Goal: Task Accomplishment & Management: Manage account settings

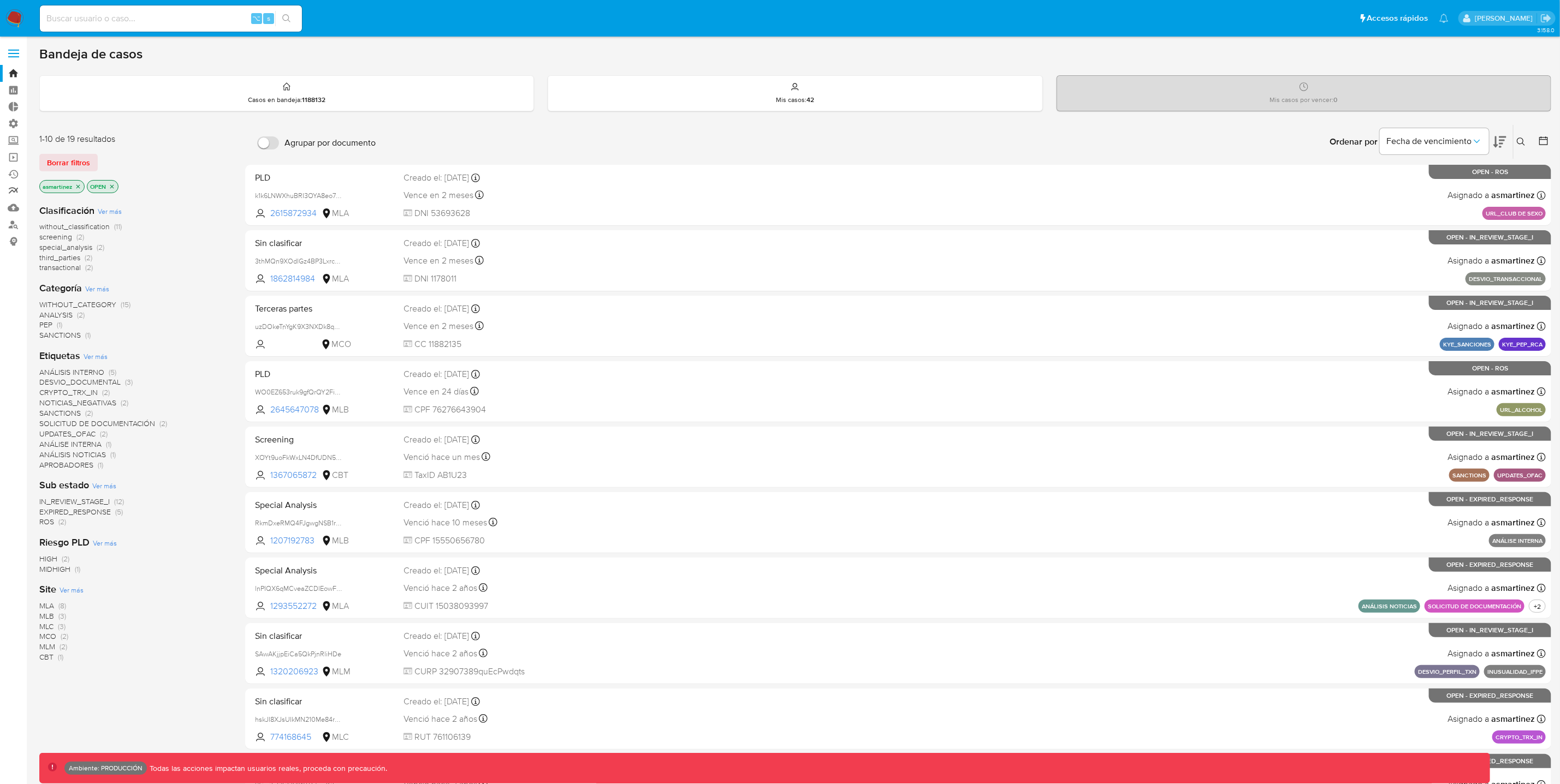
click at [11, 184] on link "Reportes" at bounding box center [65, 191] width 130 height 17
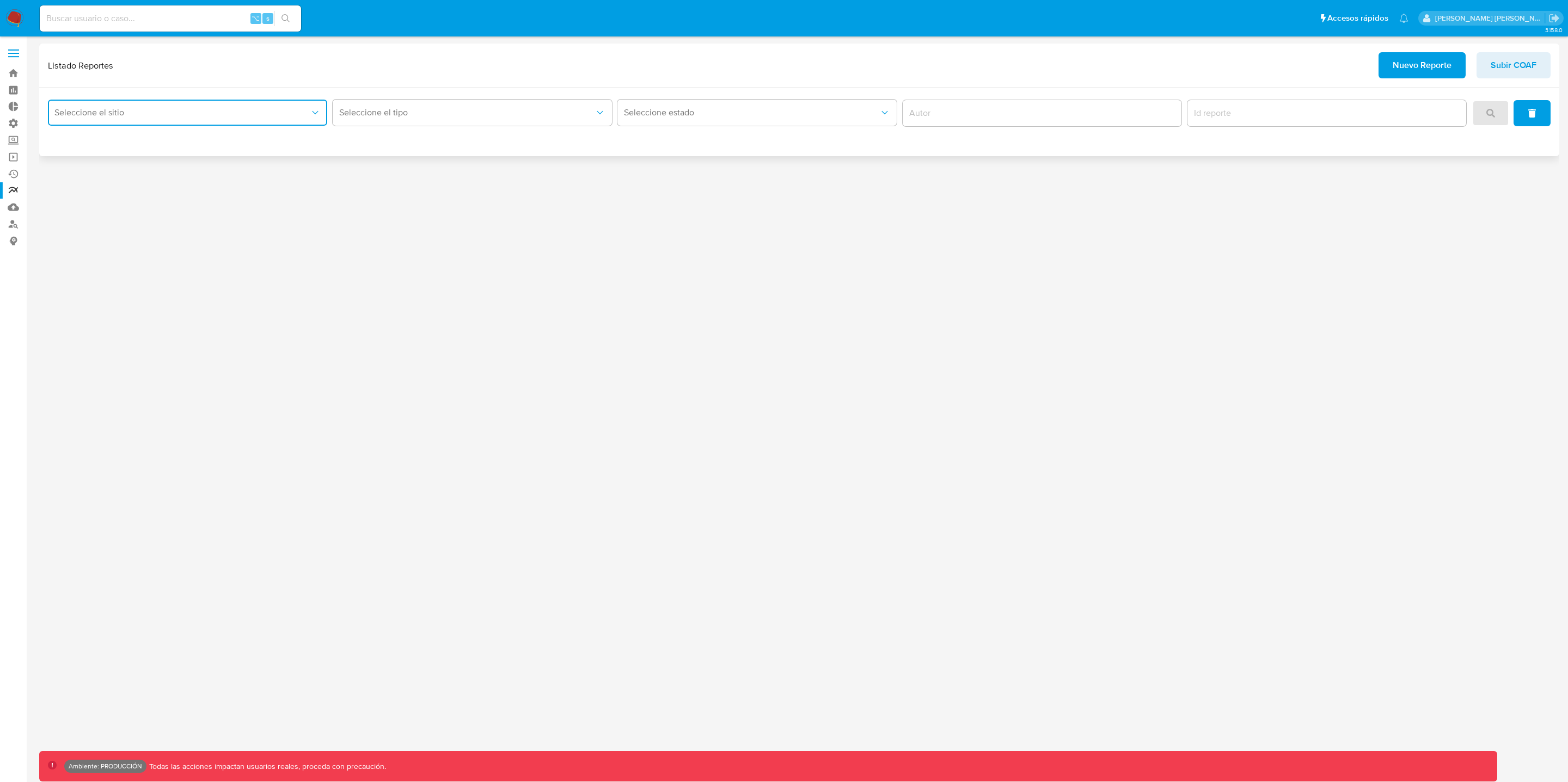
click at [97, 120] on button "Seleccione el sitio" at bounding box center [187, 113] width 280 height 26
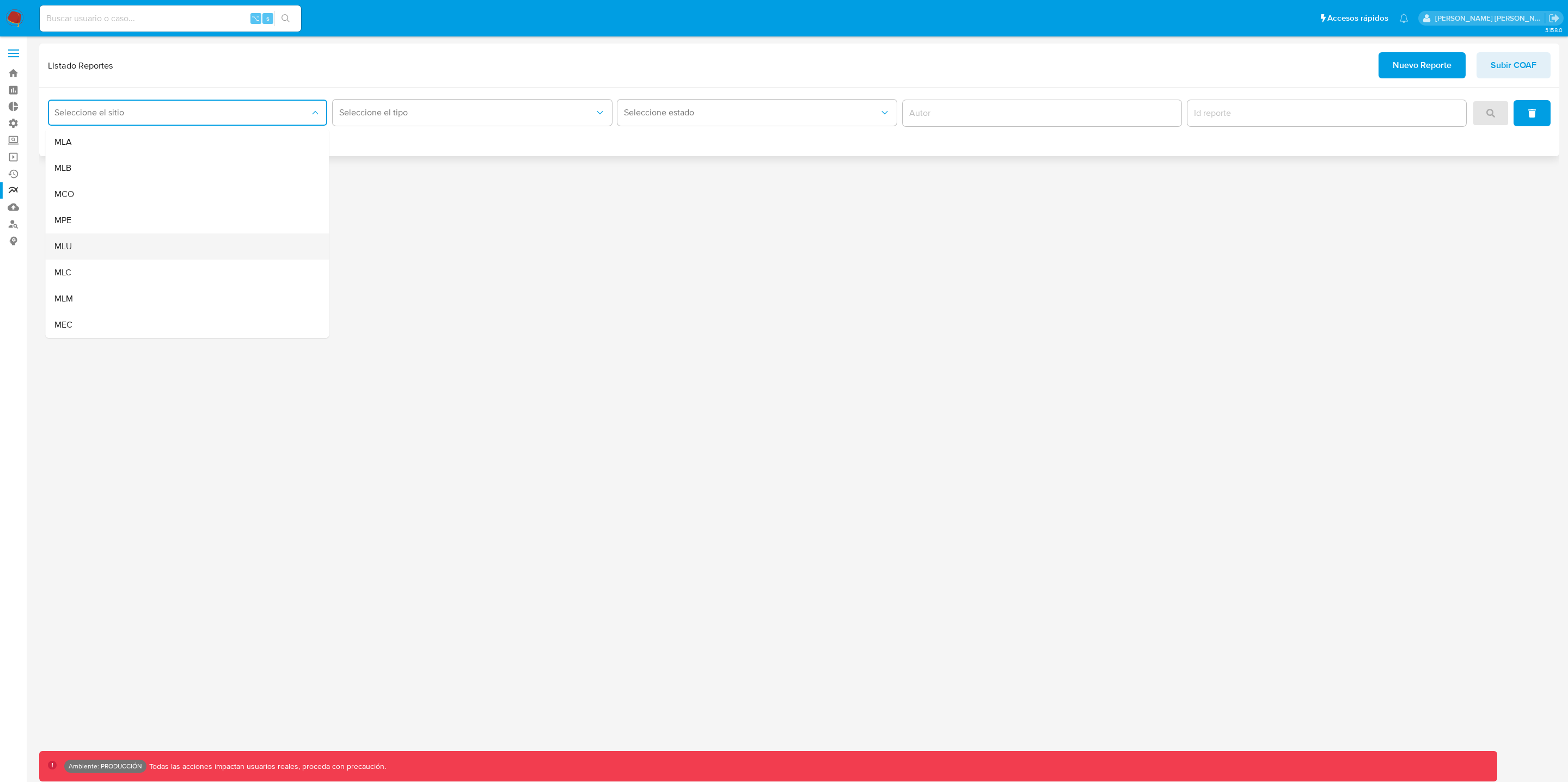
click at [88, 250] on div "MLU" at bounding box center [184, 246] width 260 height 26
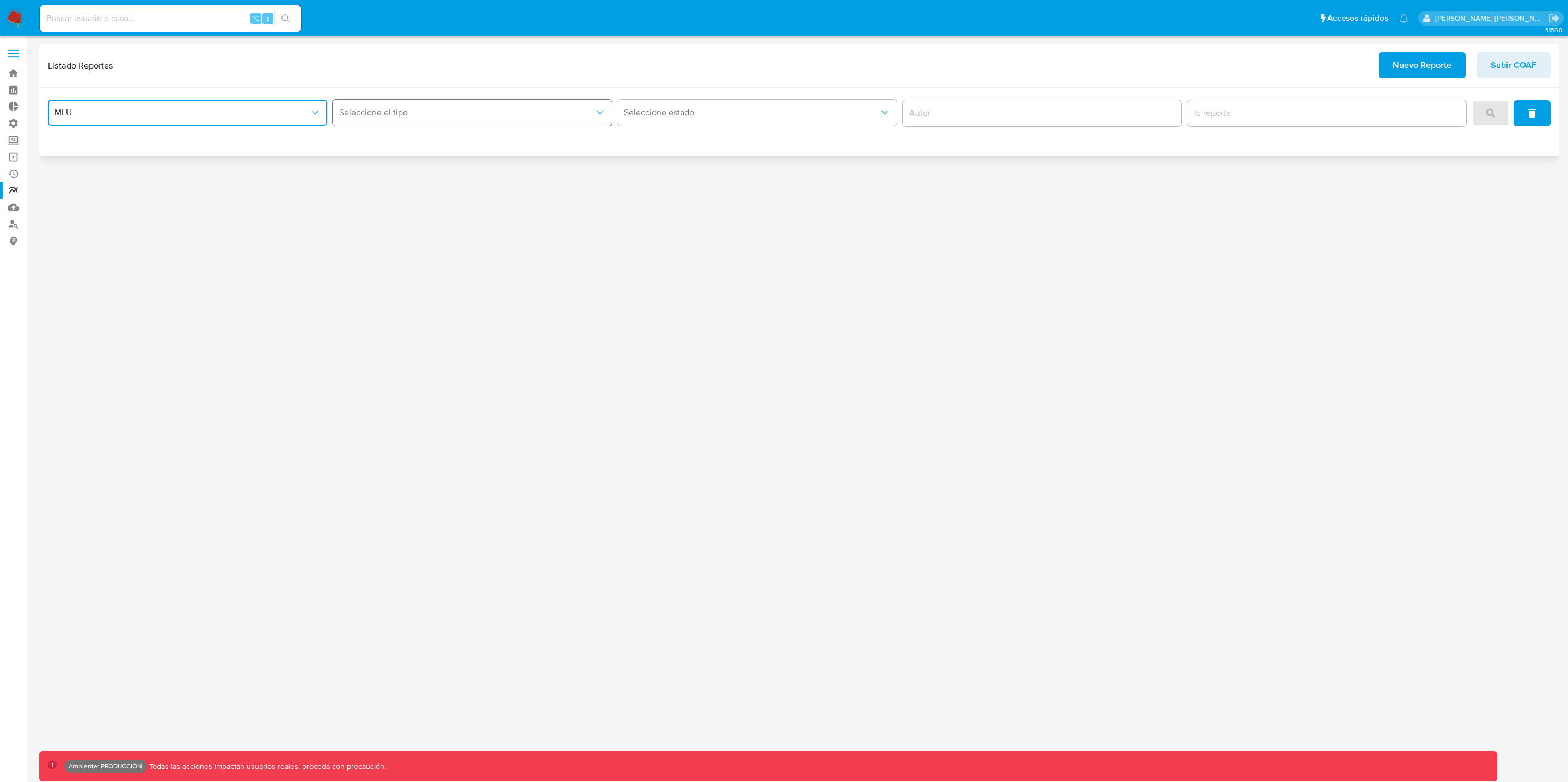
click at [504, 117] on span "Seleccione el tipo" at bounding box center [467, 113] width 255 height 11
click at [464, 144] on div "Circunstanciado" at bounding box center [469, 142] width 260 height 26
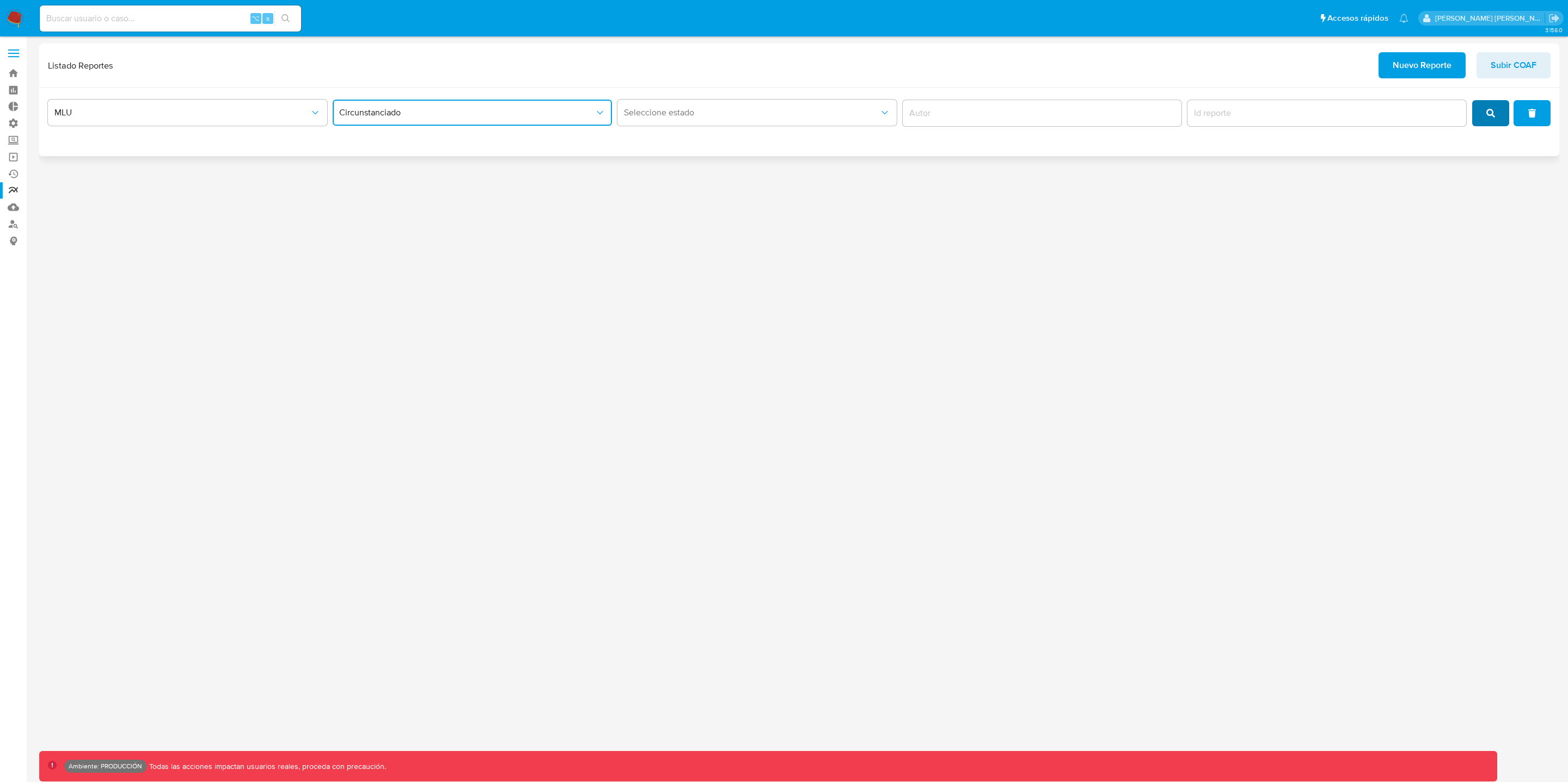
click at [1494, 116] on icon "search" at bounding box center [1491, 113] width 8 height 8
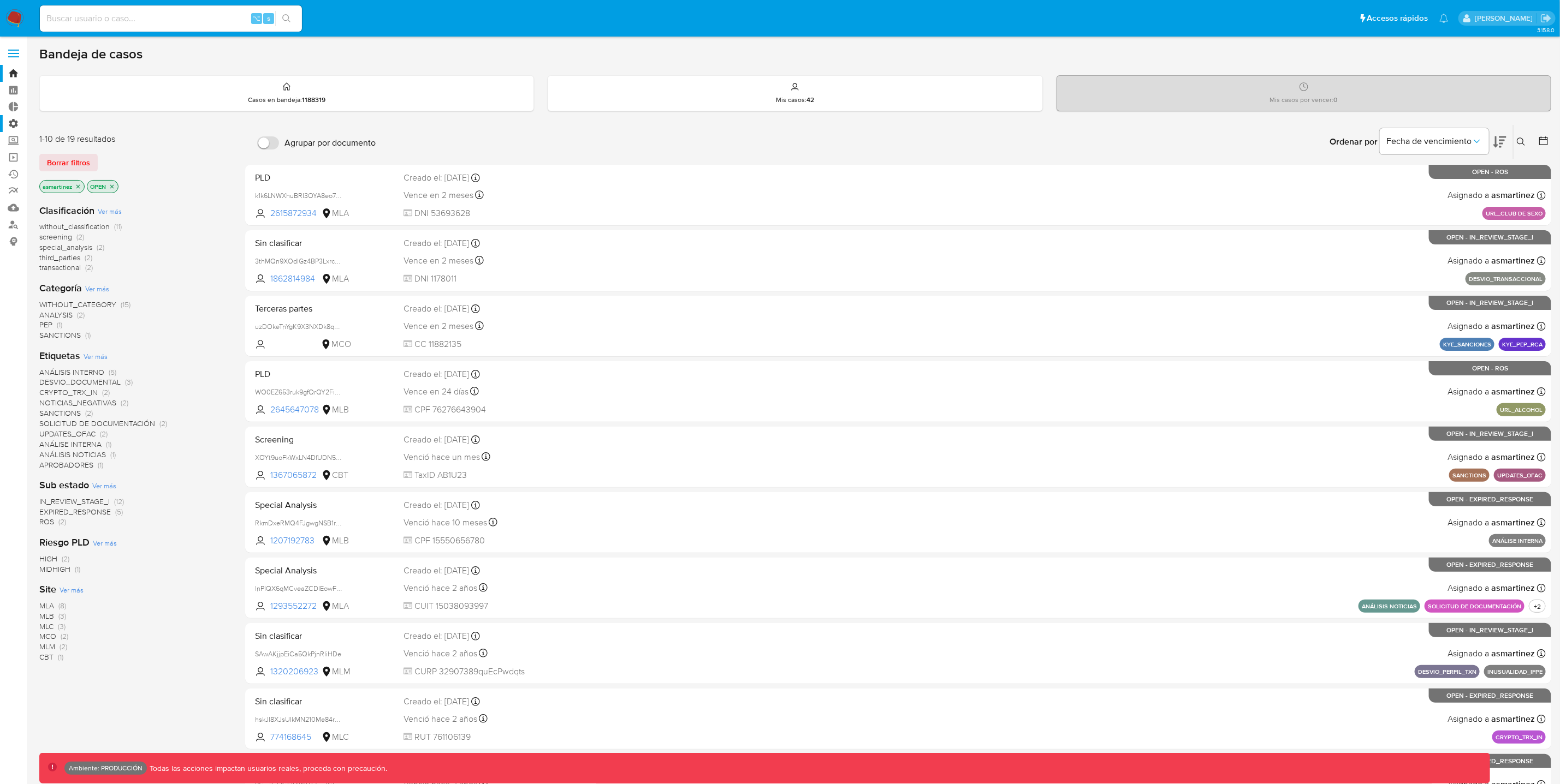
click at [15, 120] on label "Administración" at bounding box center [65, 124] width 130 height 17
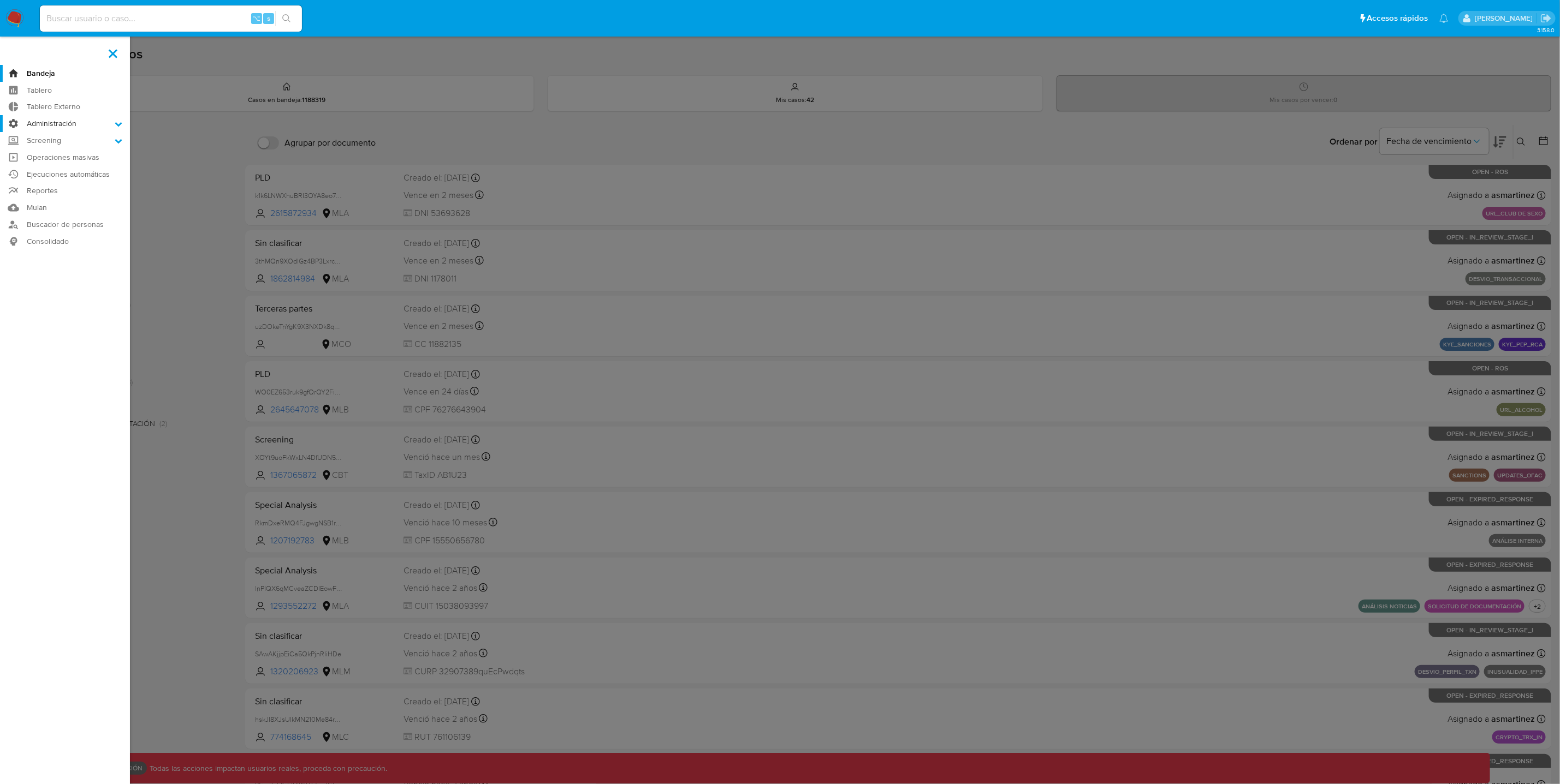
click at [0, 0] on input "Administración" at bounding box center [0, 0] width 0 height 0
click at [68, 164] on link "Usuarios" at bounding box center [65, 167] width 130 height 13
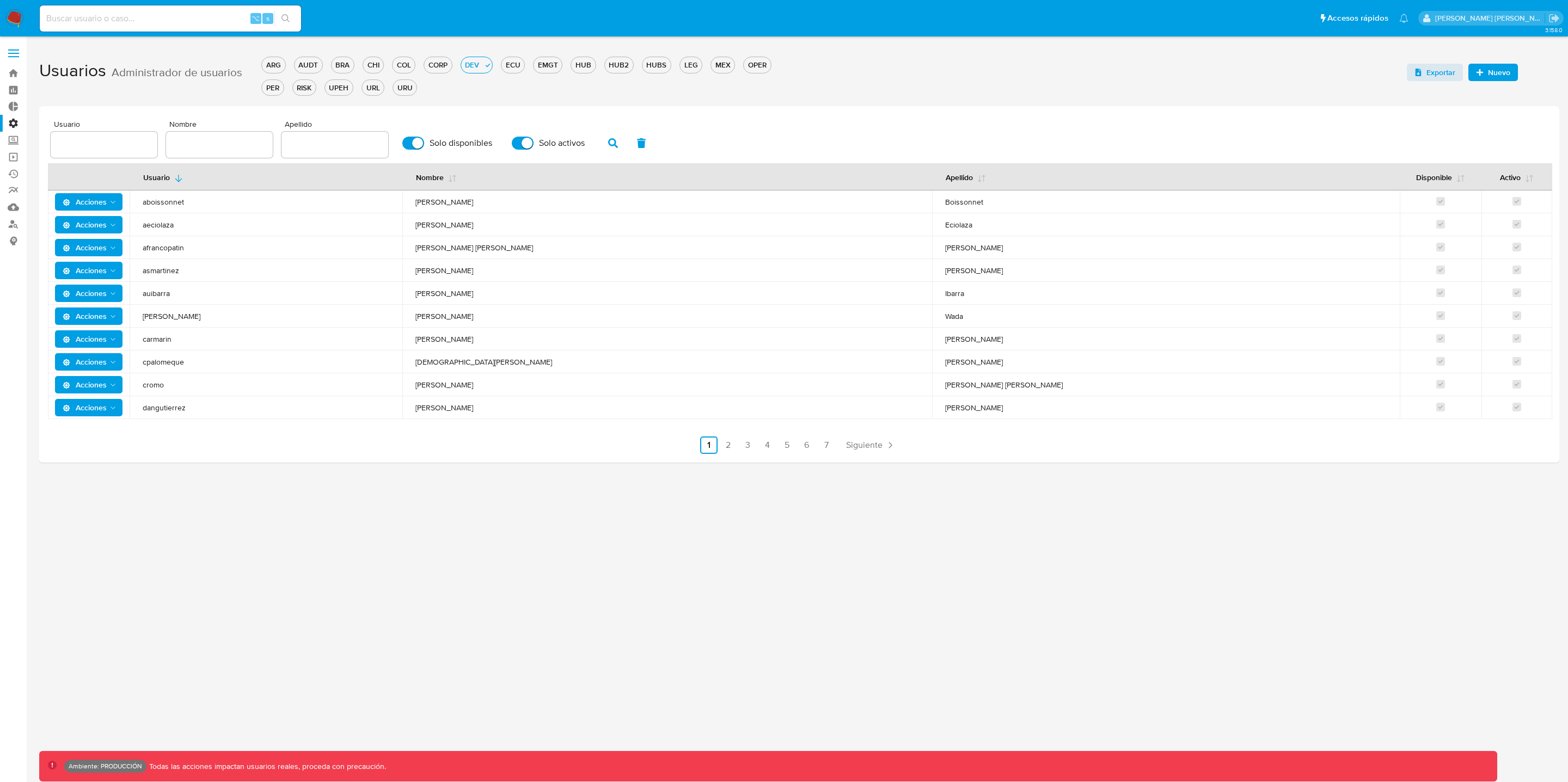
click at [89, 142] on input "text" at bounding box center [103, 144] width 107 height 14
type input "lreales"
click at [609, 137] on button "button" at bounding box center [613, 143] width 29 height 26
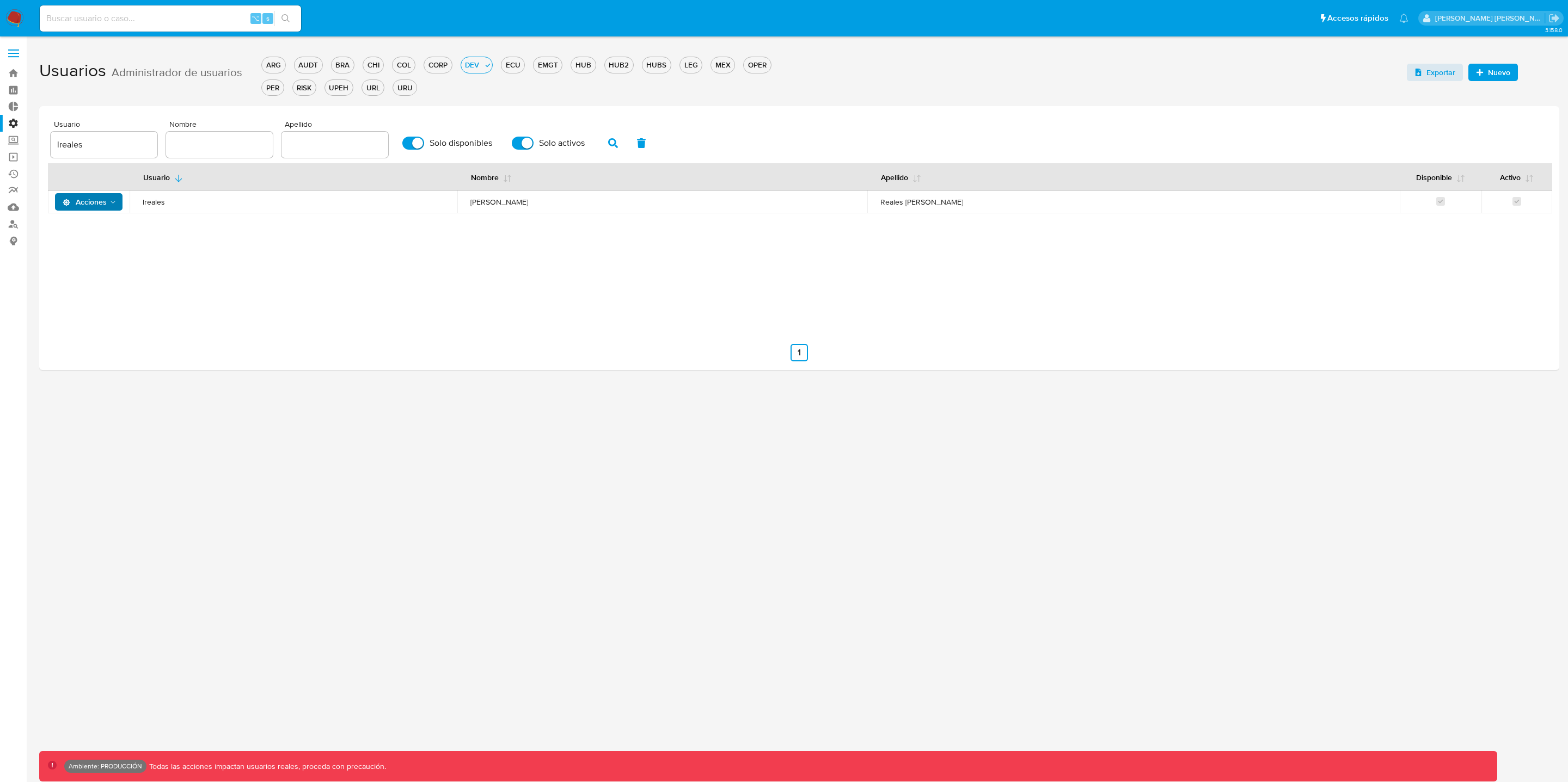
click at [115, 202] on icon "Acciones" at bounding box center [113, 202] width 8 height 8
click at [80, 222] on button "Detalle" at bounding box center [92, 228] width 98 height 26
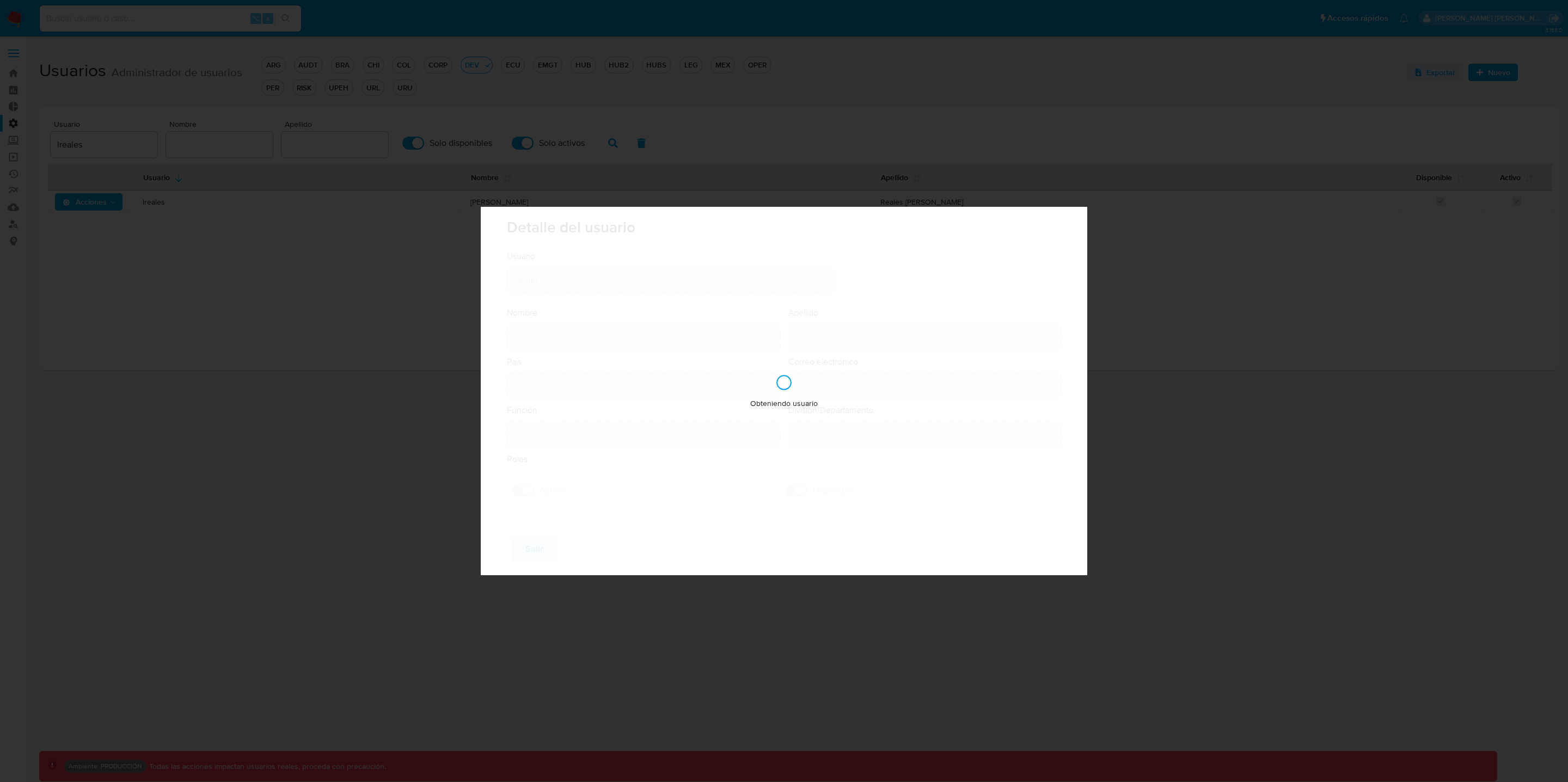
type input "[PERSON_NAME]"
type input "Reales [PERSON_NAME]"
type input "[GEOGRAPHIC_DATA]"
type input "[PERSON_NAME][EMAIL_ADDRESS][DOMAIN_NAME]"
type input "Lider de Proyecto - IT (80001639)"
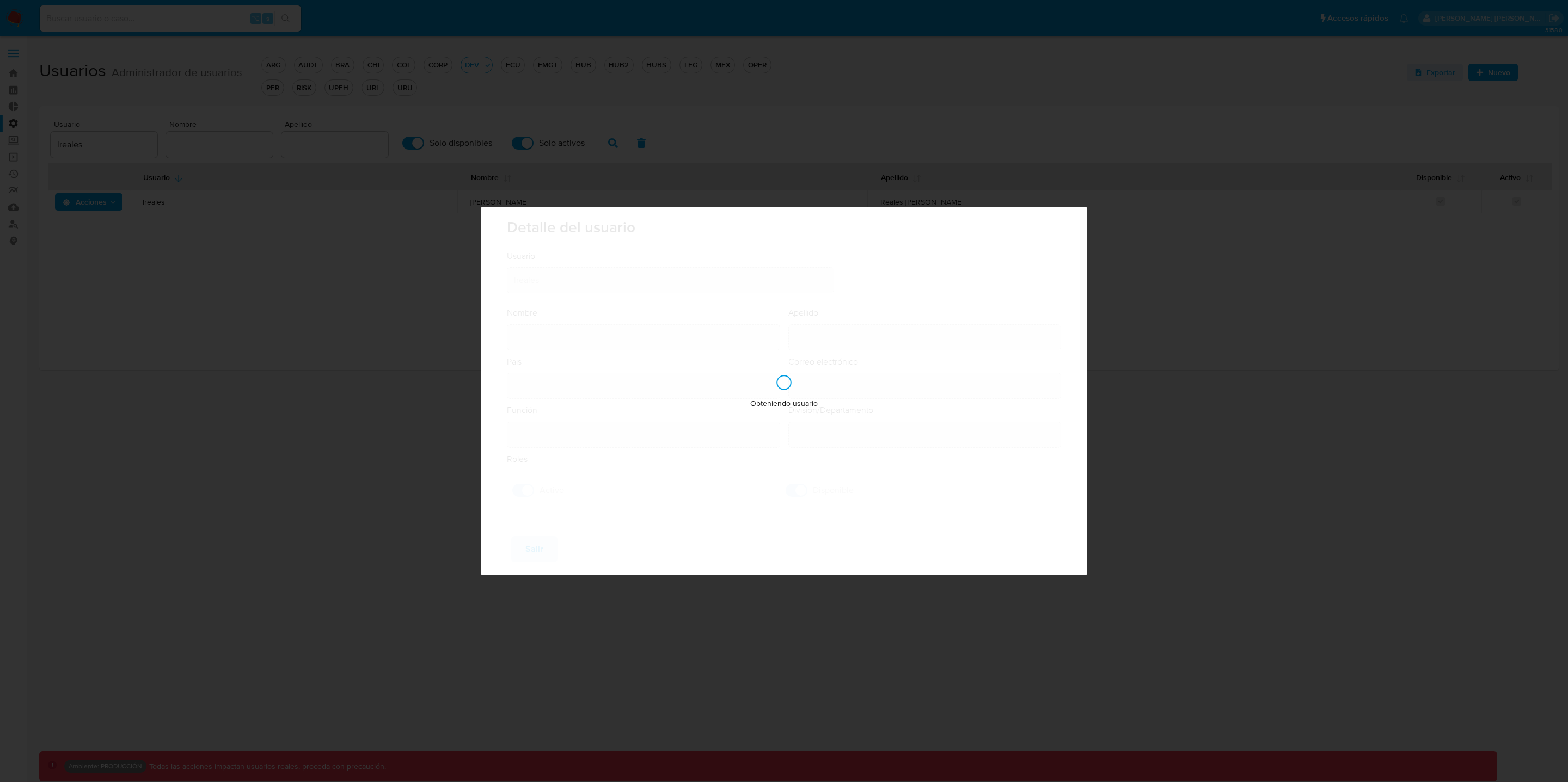
type input "IT IT & Product Risk & Compliance"
checkbox input "true"
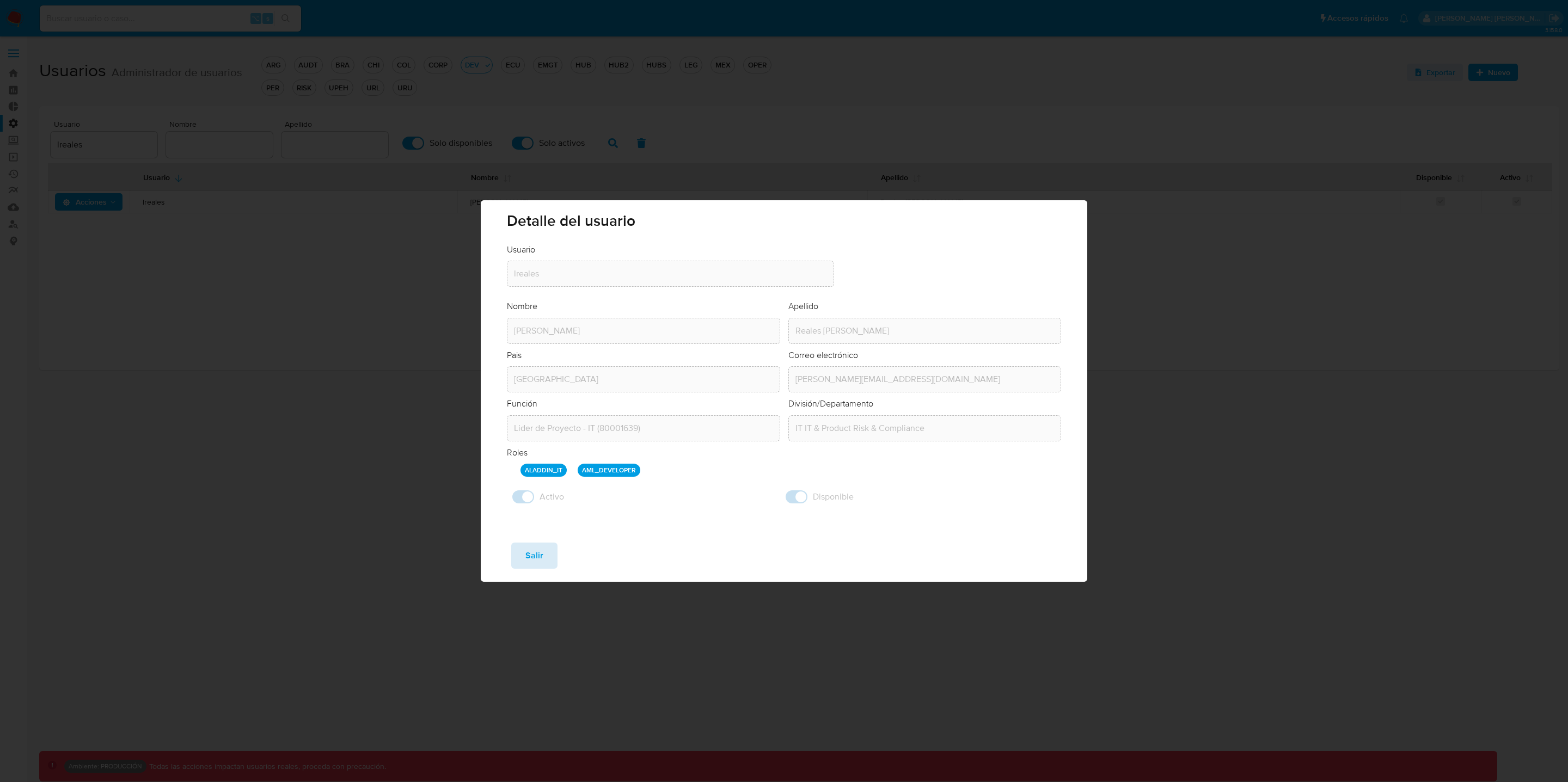
click at [538, 560] on span "Salir" at bounding box center [534, 556] width 18 height 24
checkbox input "false"
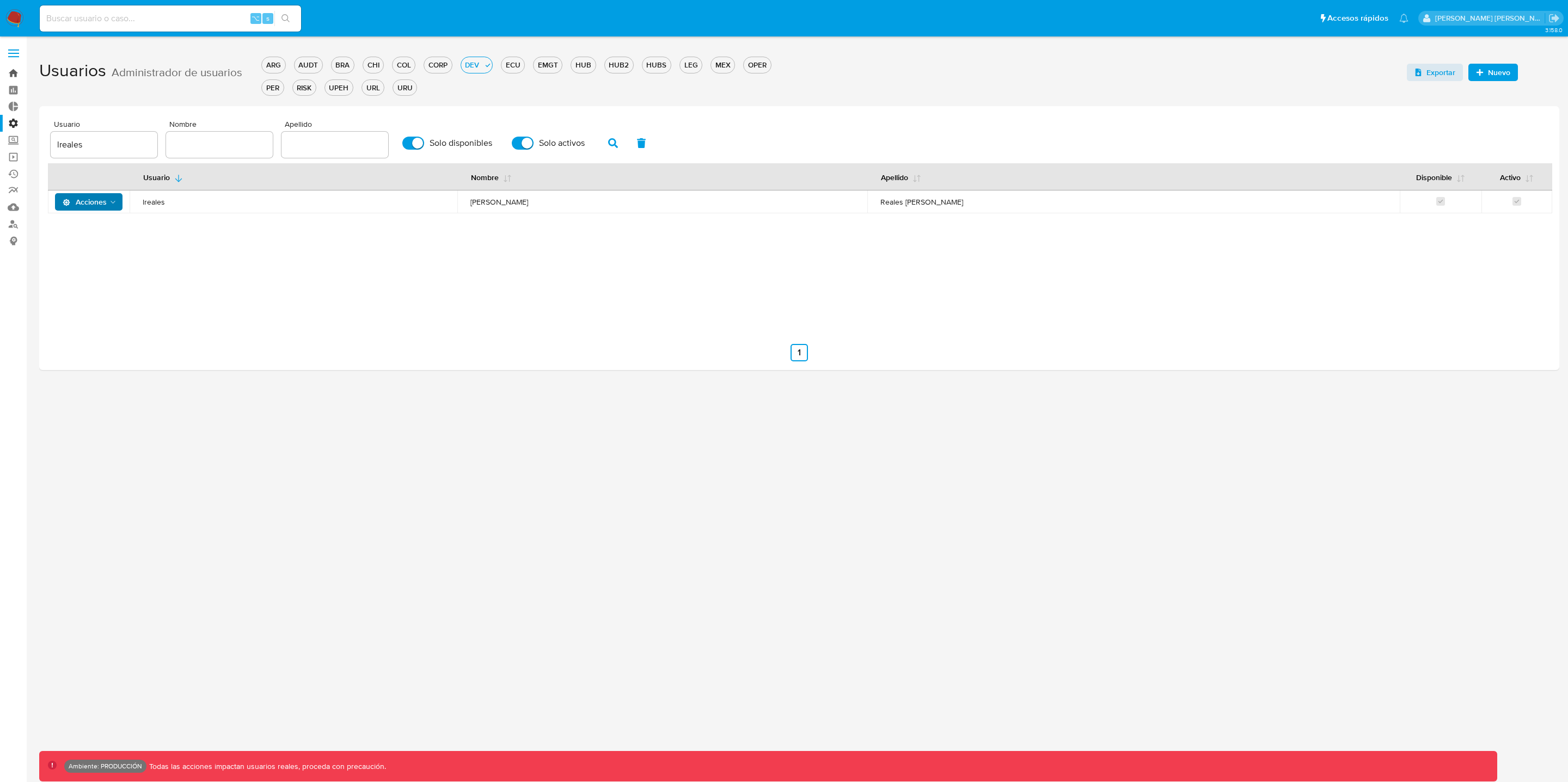
click at [15, 71] on link "Bandeja" at bounding box center [65, 73] width 129 height 17
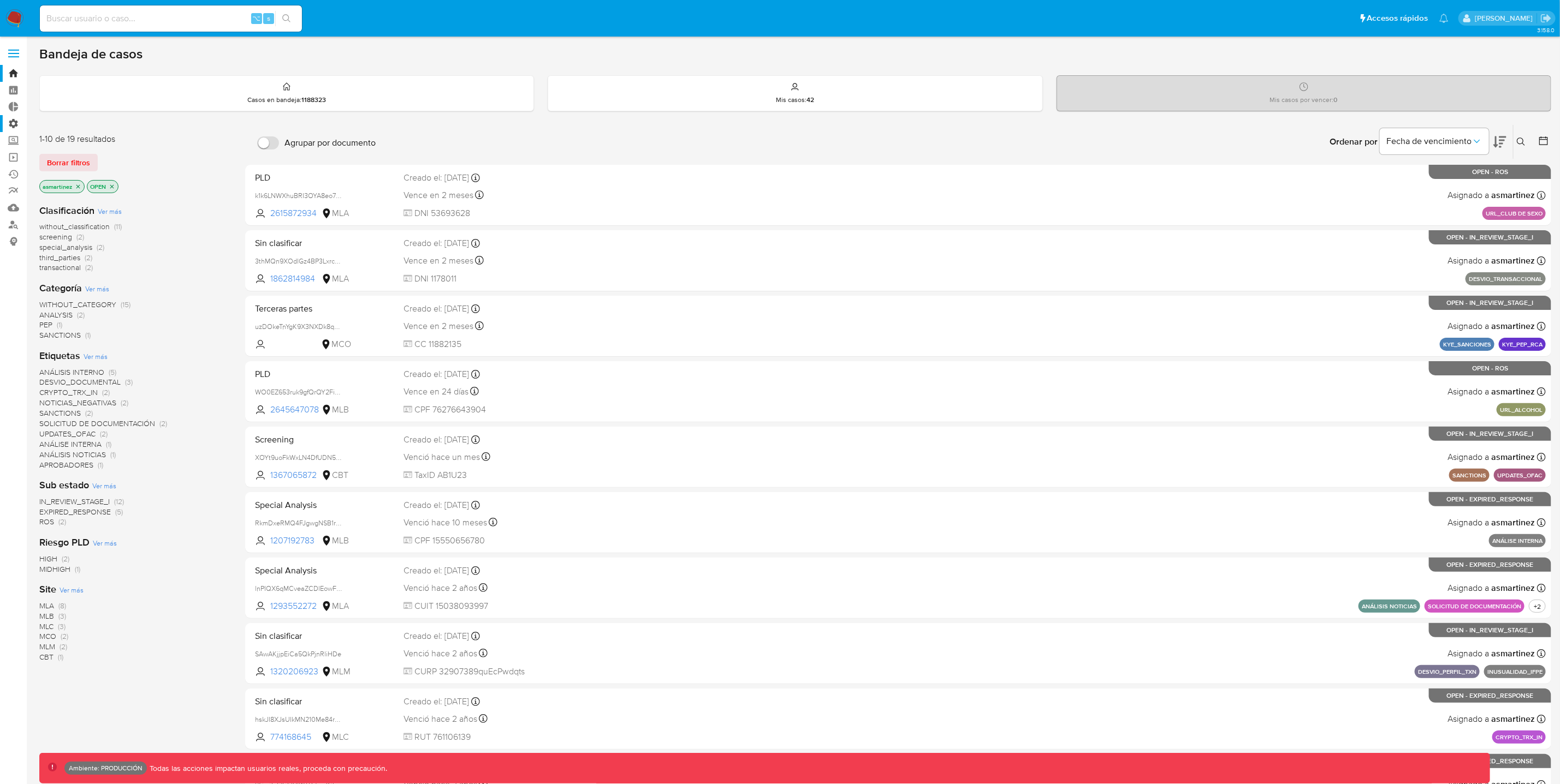
click at [13, 123] on label "Administración" at bounding box center [65, 124] width 130 height 17
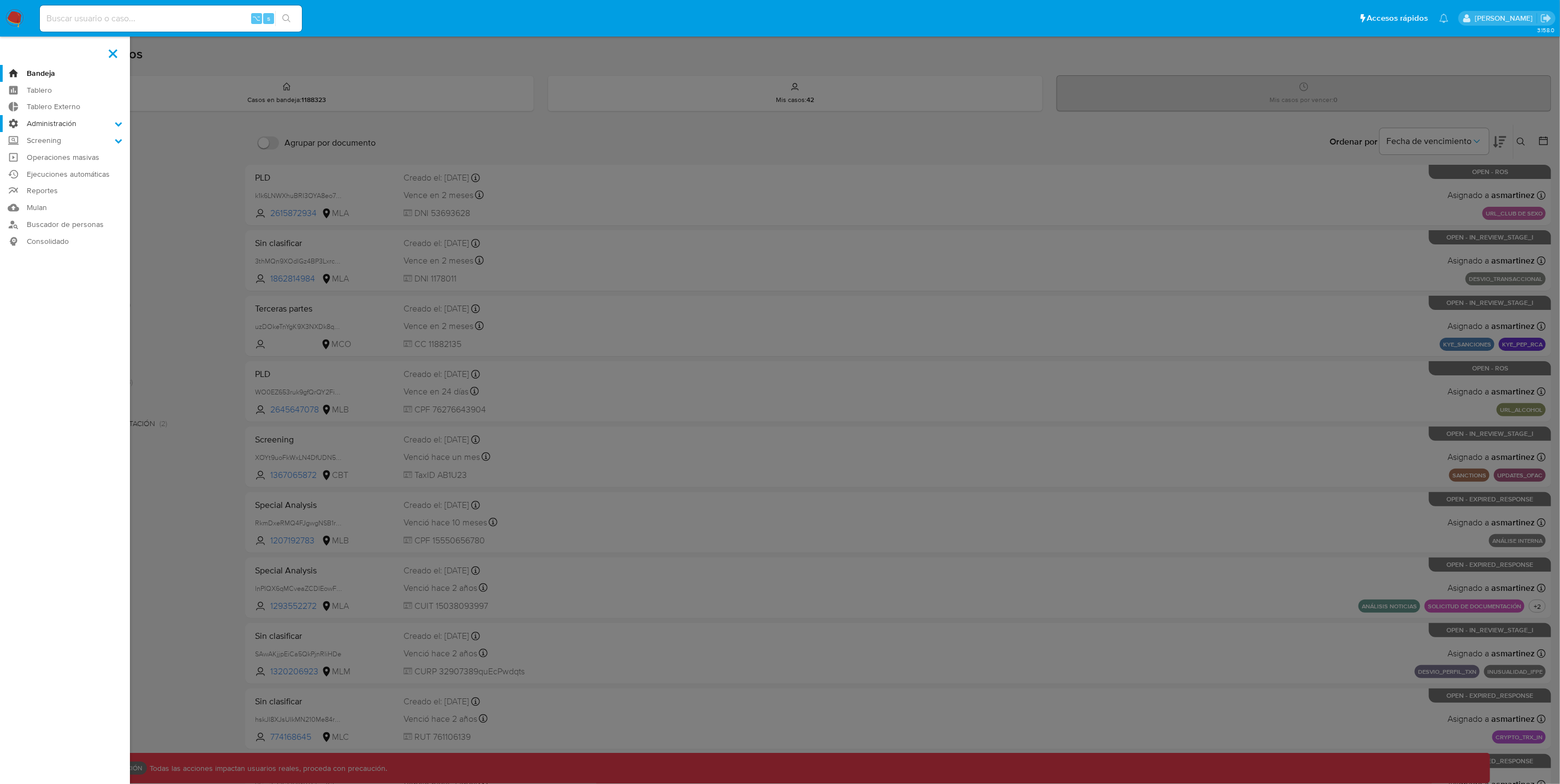
click at [0, 0] on input "Administración" at bounding box center [0, 0] width 0 height 0
click at [38, 168] on link "Usuarios" at bounding box center [65, 167] width 130 height 13
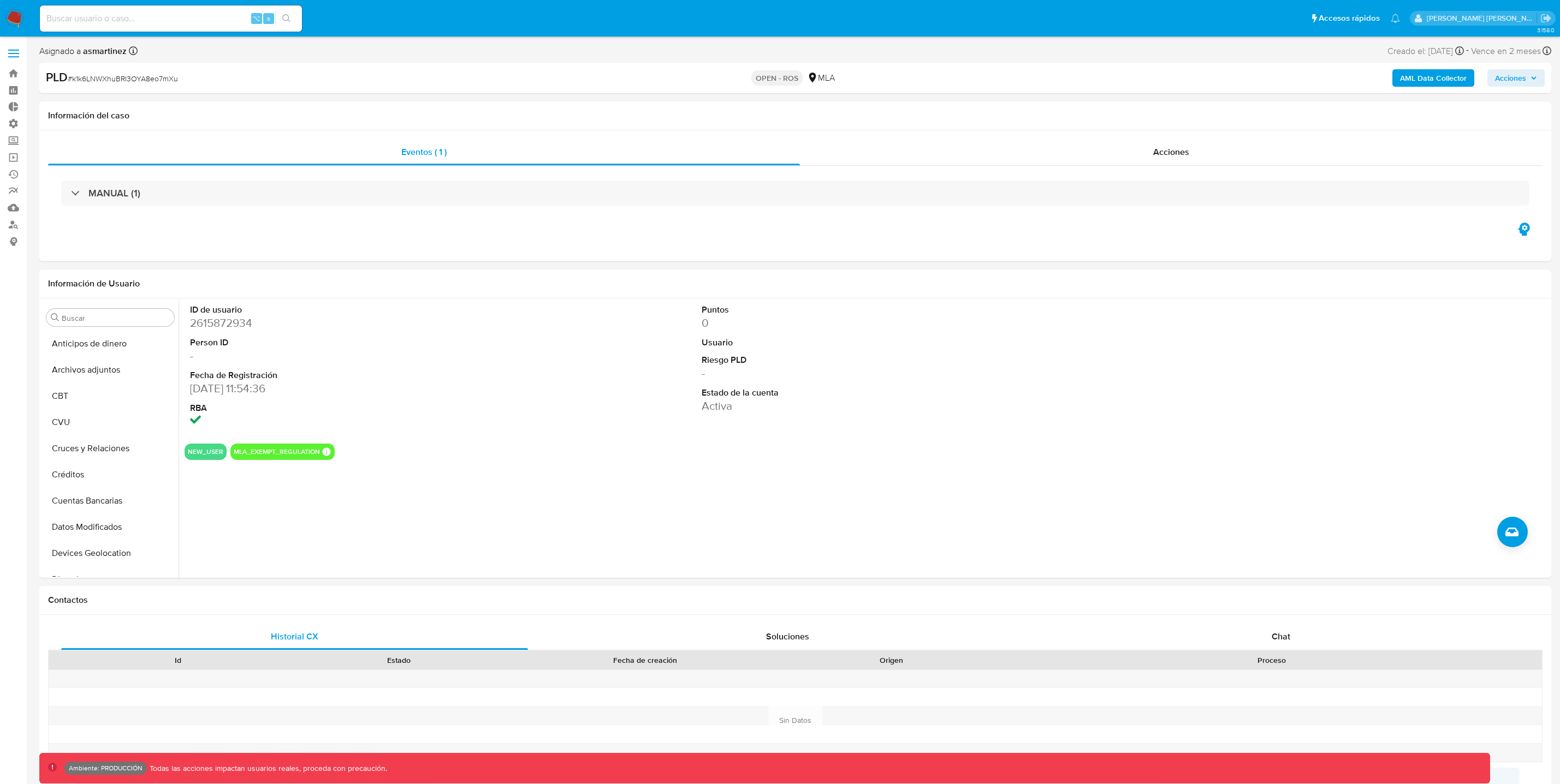
select select "10"
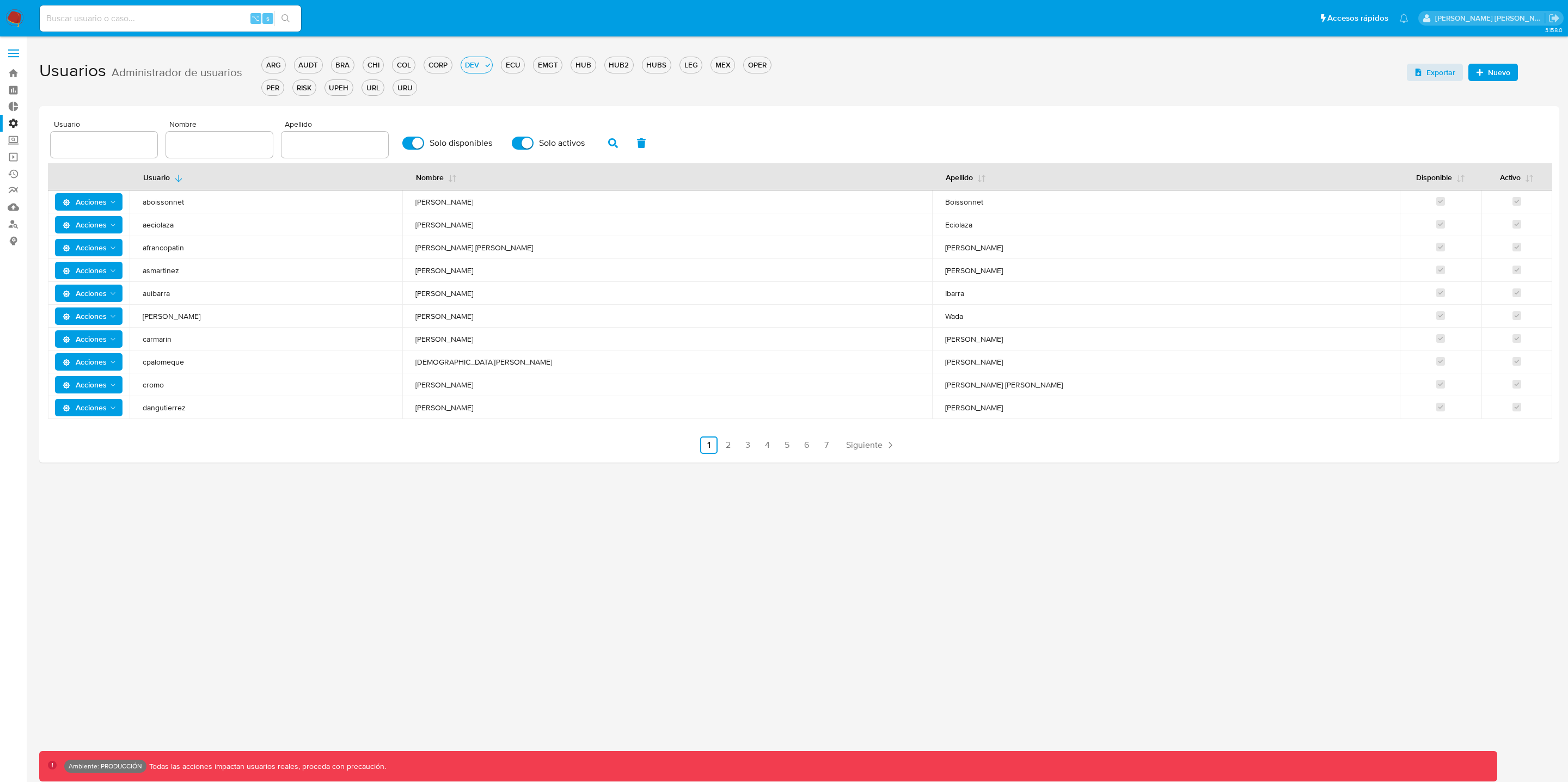
click at [130, 140] on input "text" at bounding box center [103, 144] width 107 height 14
type input "lreales"
click at [608, 142] on icon "button" at bounding box center [613, 144] width 10 height 10
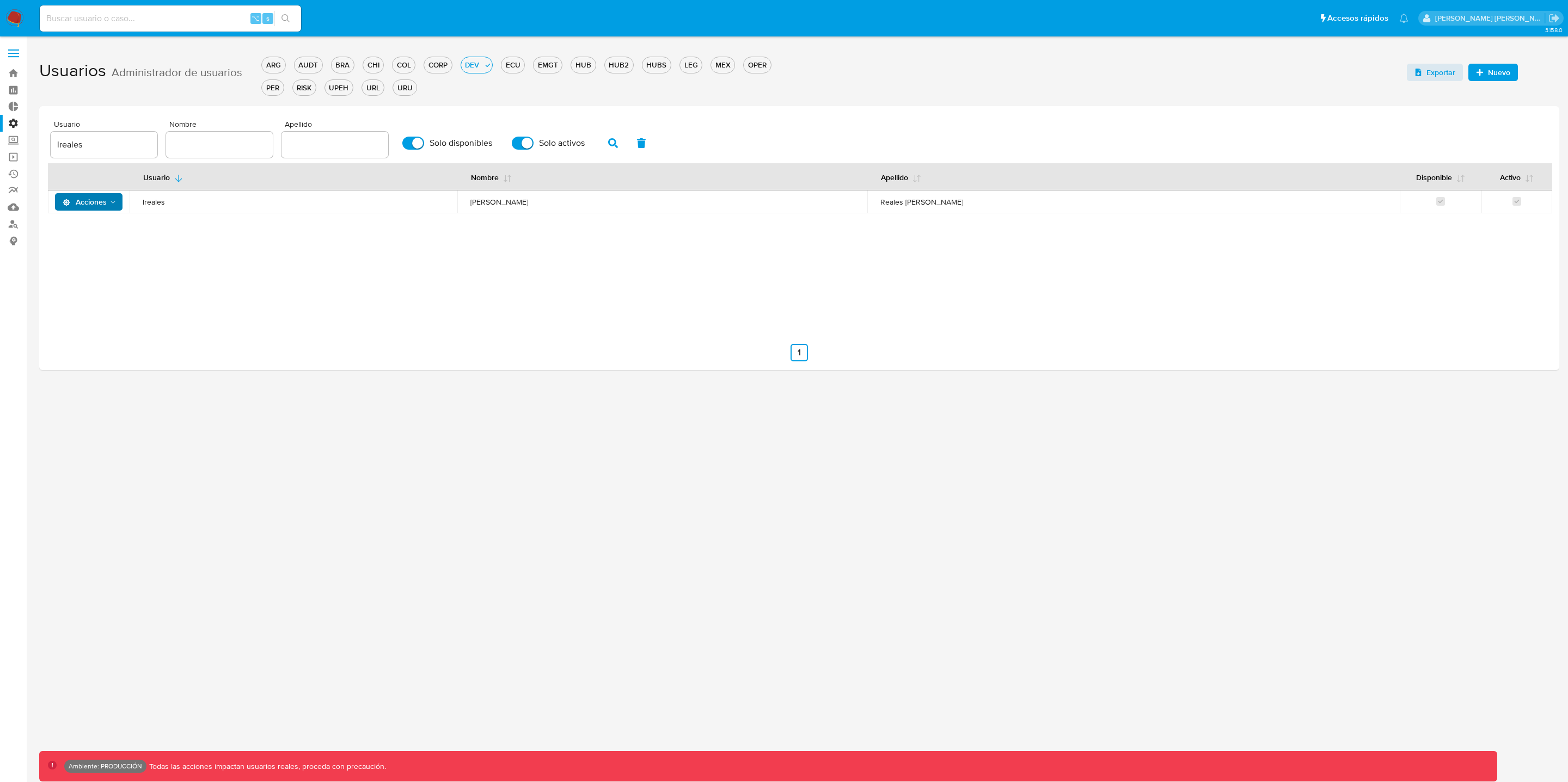
click at [115, 204] on icon "Acciones" at bounding box center [113, 202] width 8 height 8
click at [76, 230] on button "Detalle" at bounding box center [92, 228] width 98 height 26
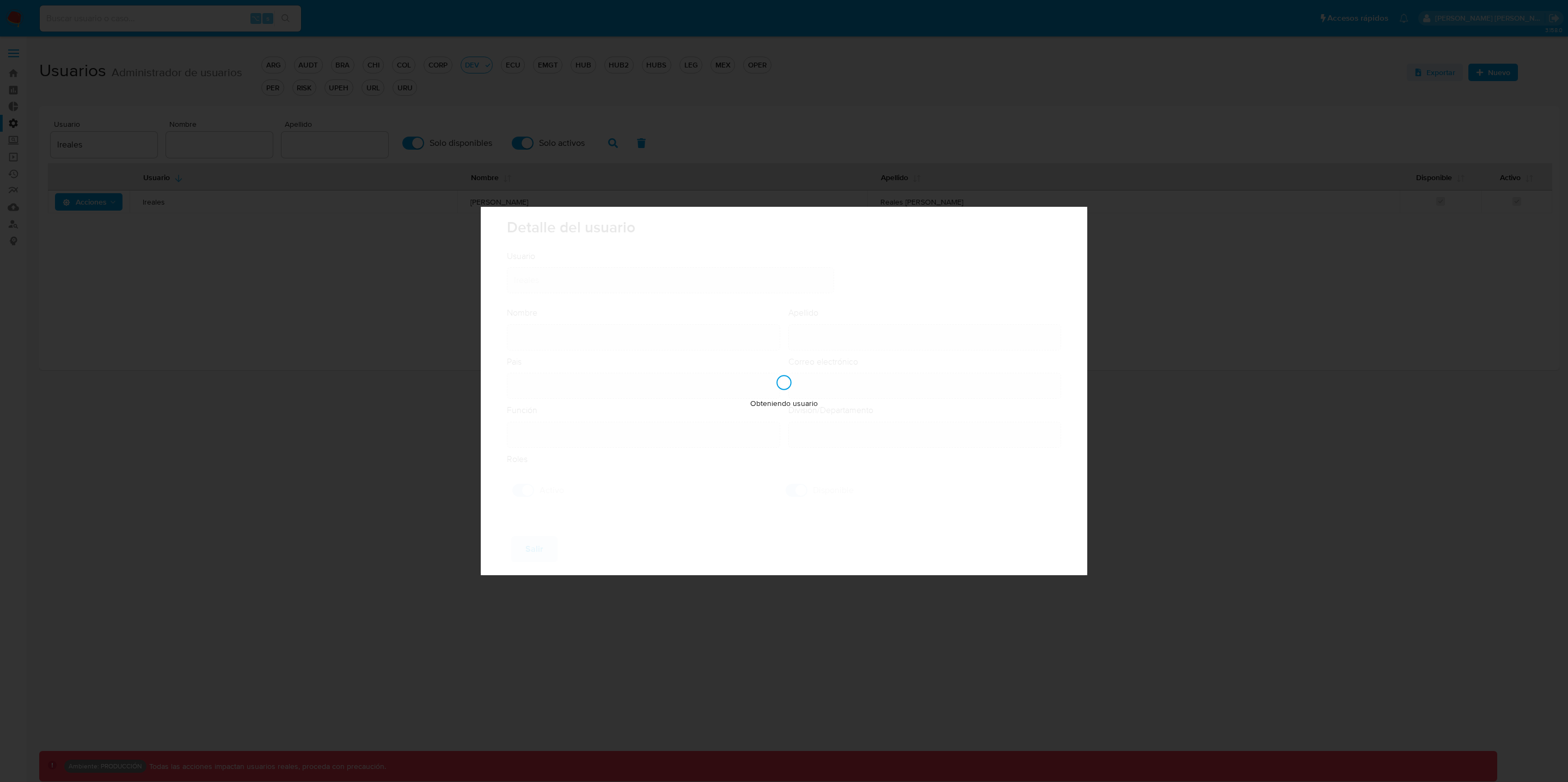
type input "[PERSON_NAME]"
type input "Reales [PERSON_NAME]"
type input "[GEOGRAPHIC_DATA]"
type input "[PERSON_NAME][EMAIL_ADDRESS][DOMAIN_NAME]"
type input "Lider de Proyecto - IT (80001639)"
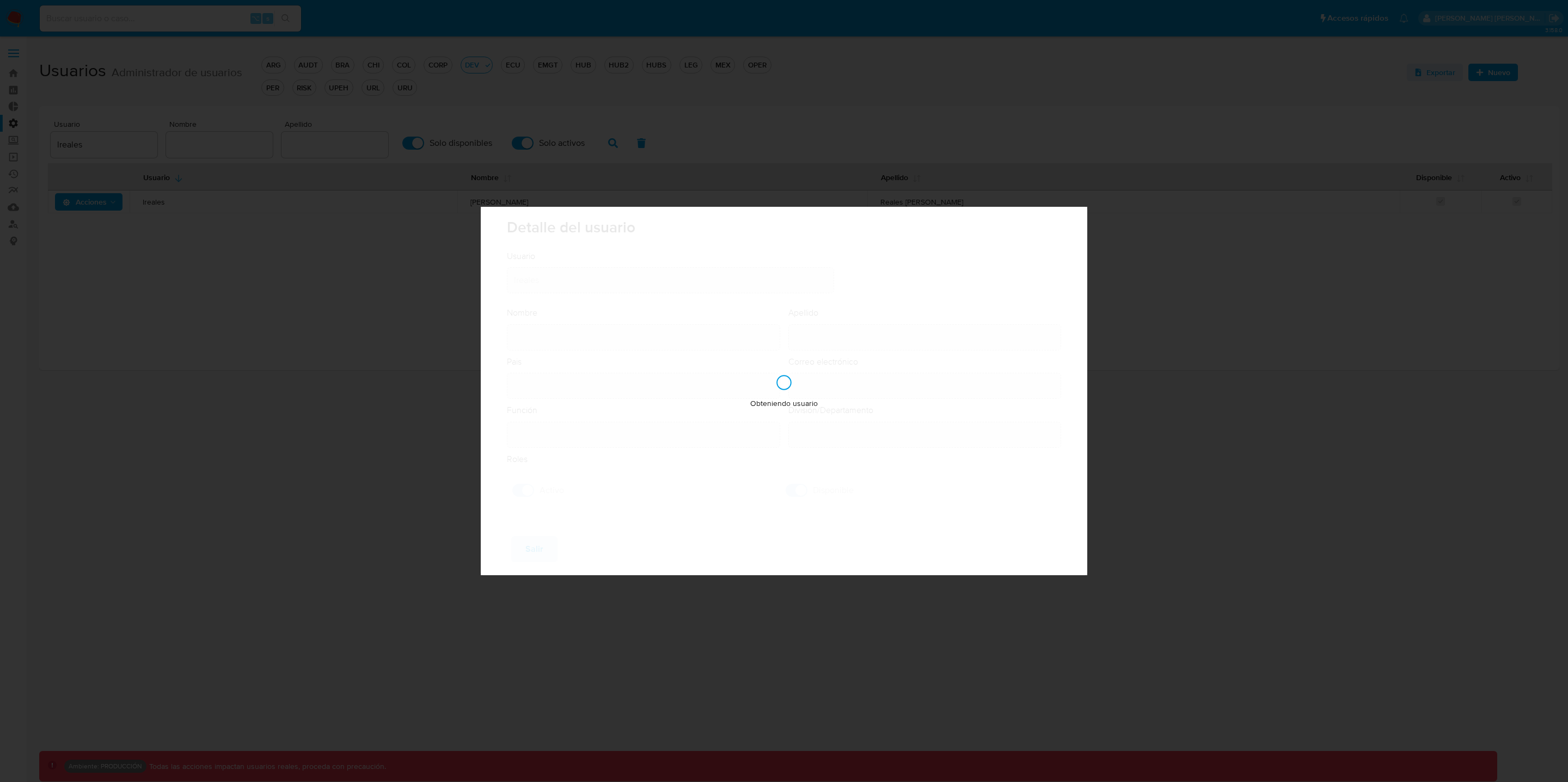
type input "IT IT & Product Risk & Compliance"
checkbox input "true"
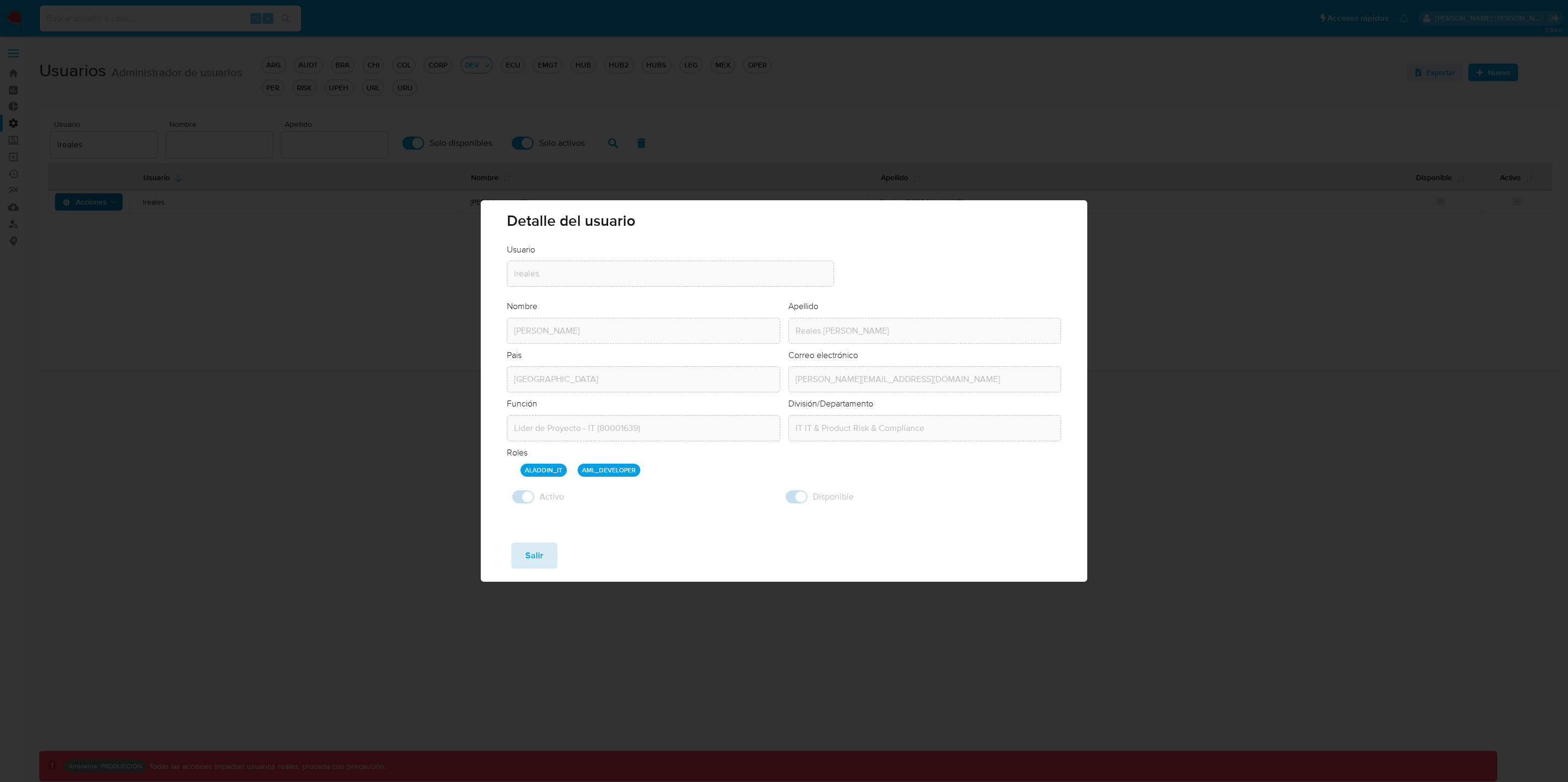
click at [536, 562] on span "Salir" at bounding box center [534, 556] width 18 height 24
checkbox input "false"
